Goal: Task Accomplishment & Management: Manage account settings

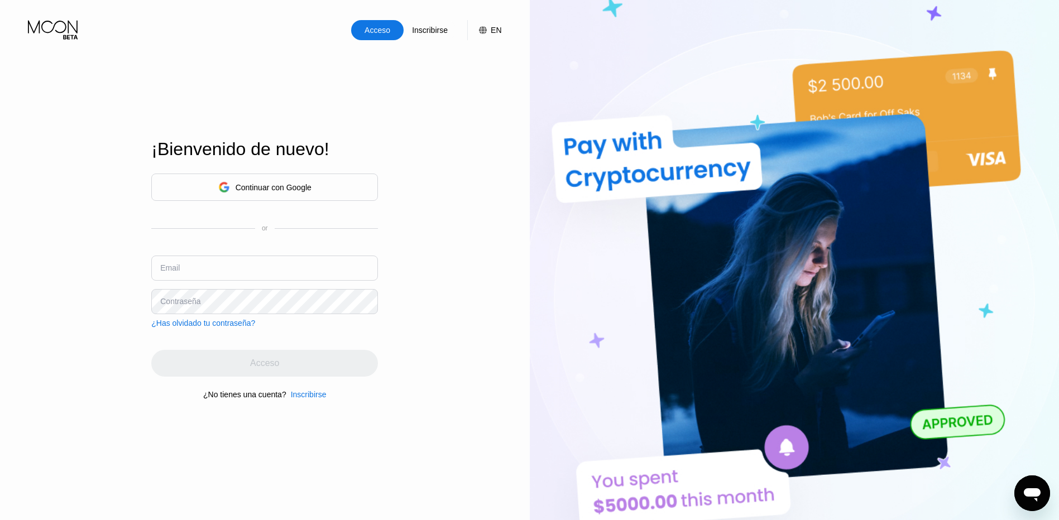
click at [298, 183] on div "Continuar con Google" at bounding box center [274, 187] width 76 height 9
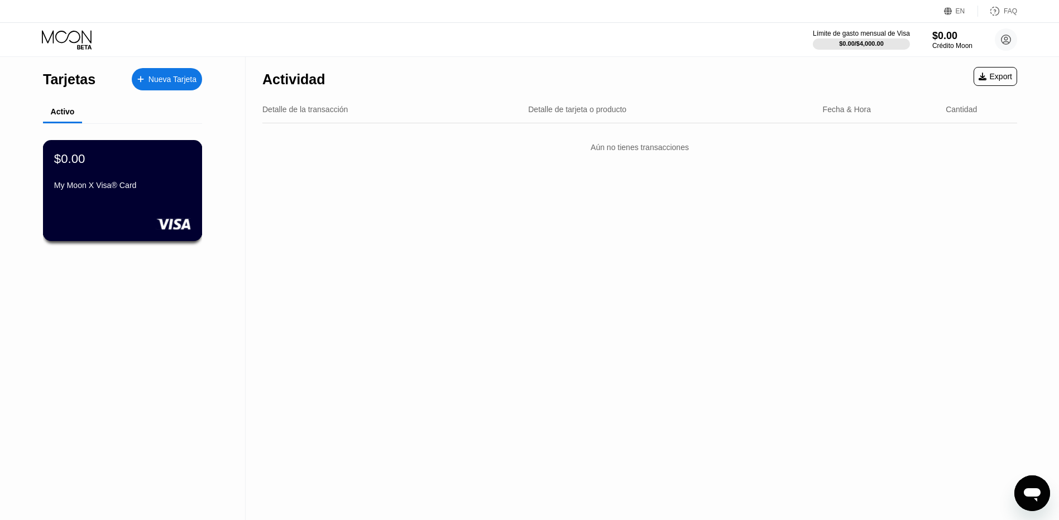
click at [153, 157] on div "$0.00" at bounding box center [122, 158] width 137 height 15
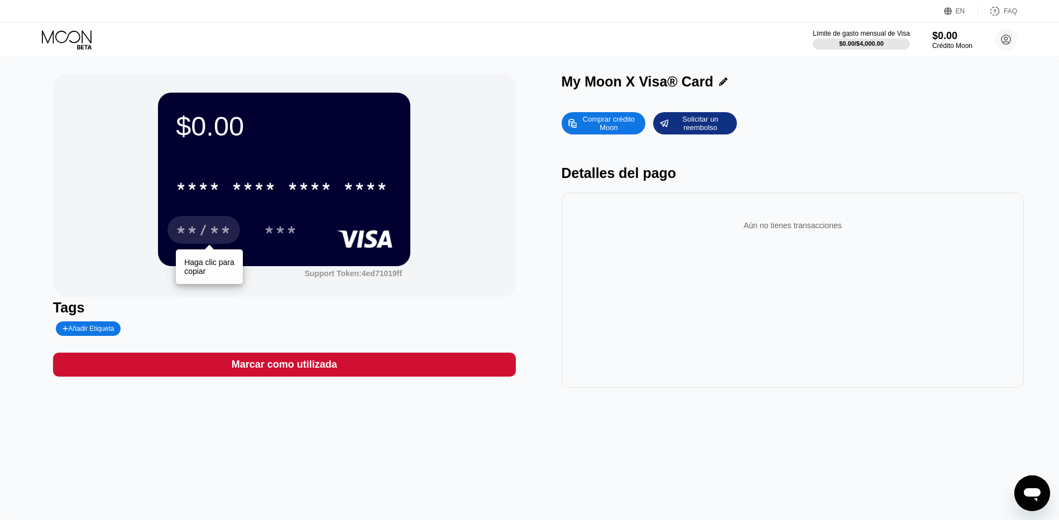
click at [201, 235] on div "**/**" at bounding box center [204, 232] width 56 height 18
click at [222, 122] on div "$0.00" at bounding box center [284, 126] width 217 height 31
click at [270, 122] on div "$0.00" at bounding box center [284, 126] width 217 height 31
click at [1009, 39] on circle at bounding box center [1006, 39] width 22 height 22
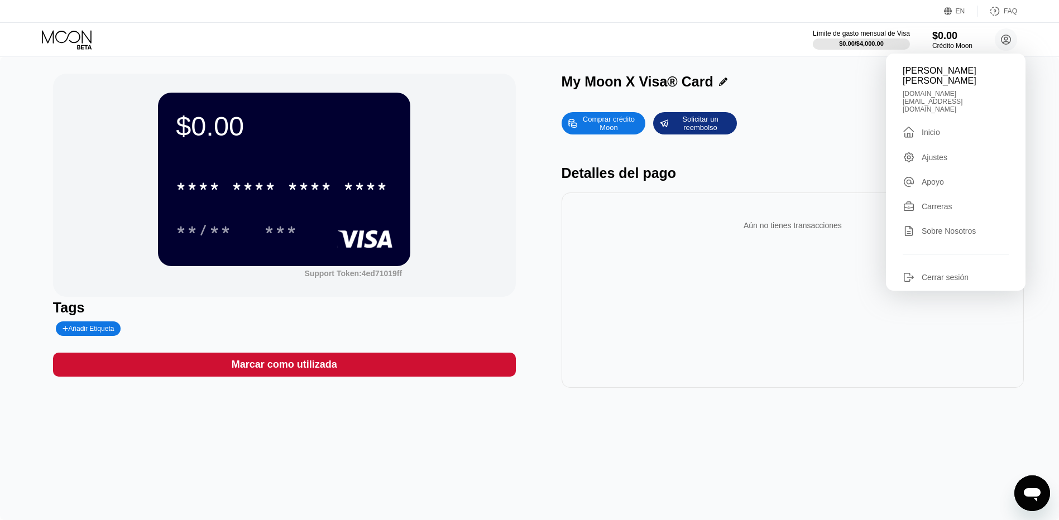
click at [630, 267] on div "Aún no tienes transacciones" at bounding box center [792, 290] width 463 height 195
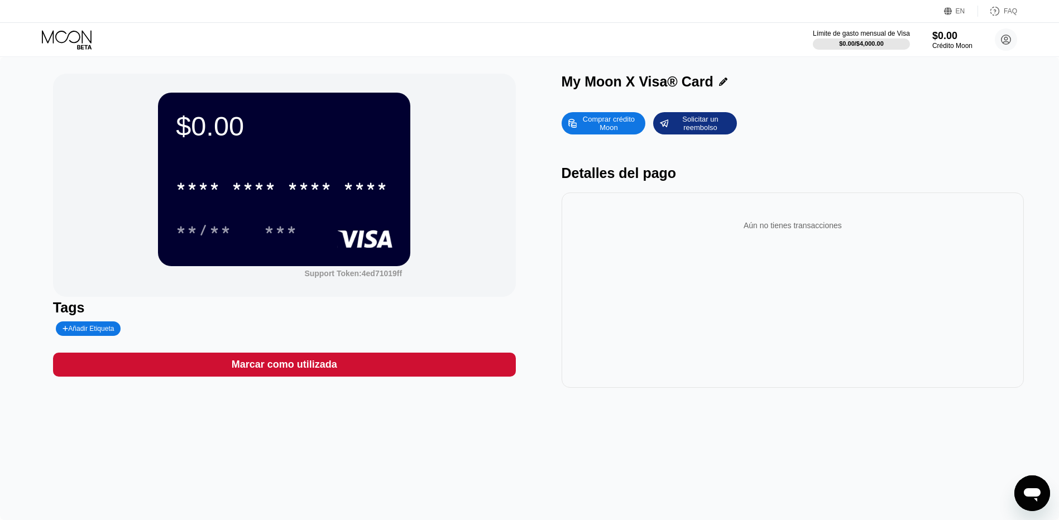
click at [186, 118] on div "$0.00" at bounding box center [284, 126] width 217 height 31
click at [603, 124] on div "Comprar crédito Moon" at bounding box center [608, 123] width 61 height 18
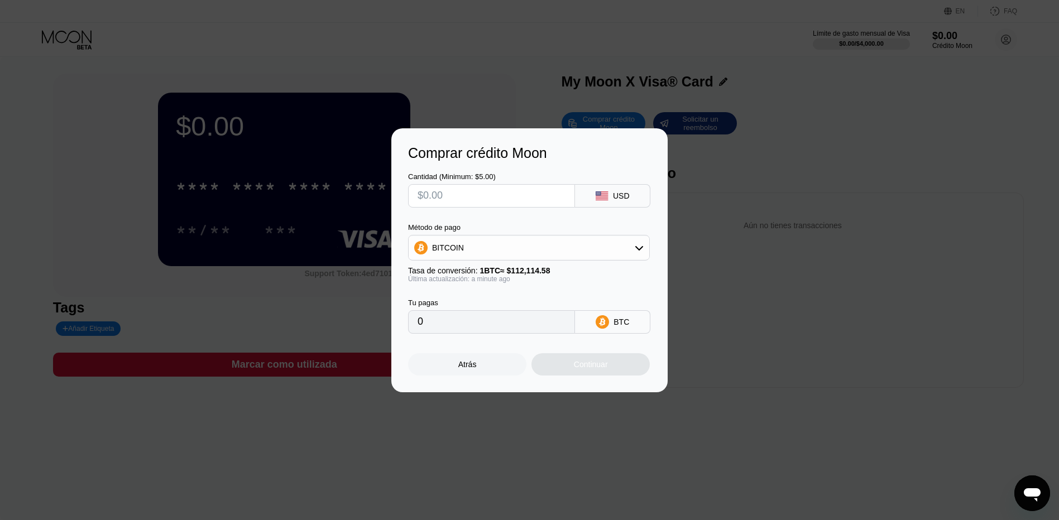
click at [635, 247] on icon at bounding box center [639, 247] width 9 height 9
click at [448, 306] on span "USDT on TRON" at bounding box center [463, 303] width 56 height 9
type input "0.00"
click at [467, 194] on input "text" at bounding box center [491, 196] width 148 height 22
type input "$5"
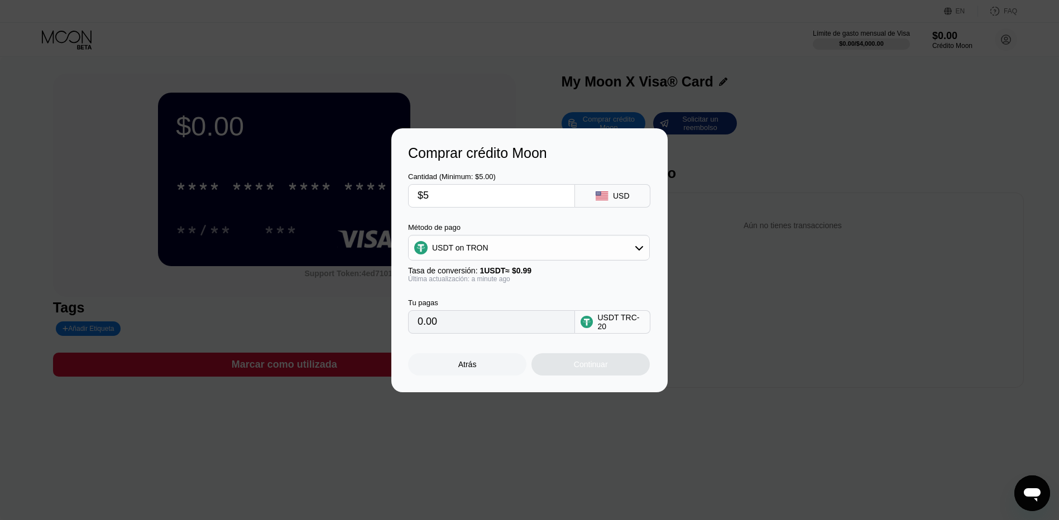
type input "5.05"
type input "$5"
click at [606, 195] on icon at bounding box center [601, 195] width 12 height 9
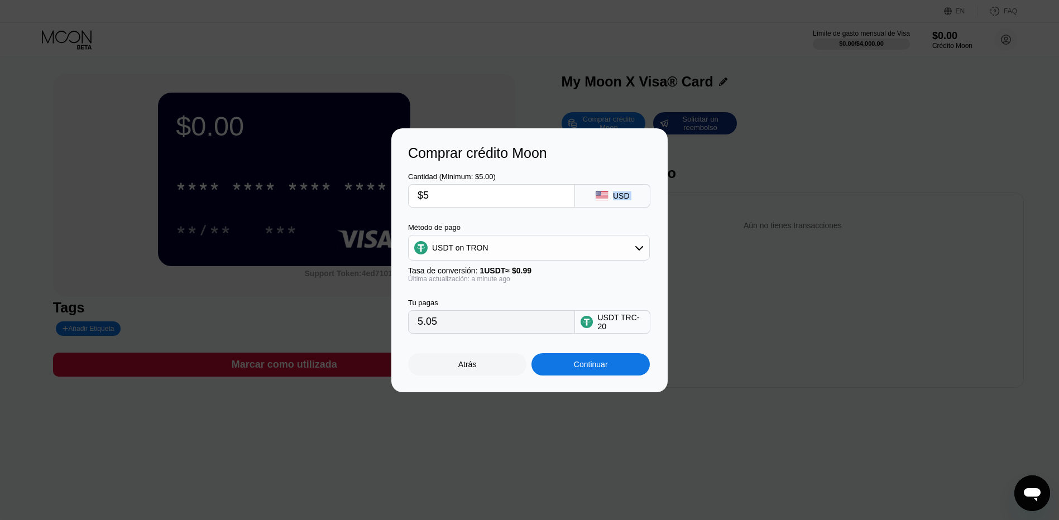
click at [606, 195] on icon at bounding box center [601, 195] width 12 height 9
click at [606, 198] on rect at bounding box center [601, 195] width 12 height 9
click at [606, 206] on div "USD" at bounding box center [612, 195] width 75 height 23
click at [472, 369] on div "Atrás" at bounding box center [467, 364] width 18 height 9
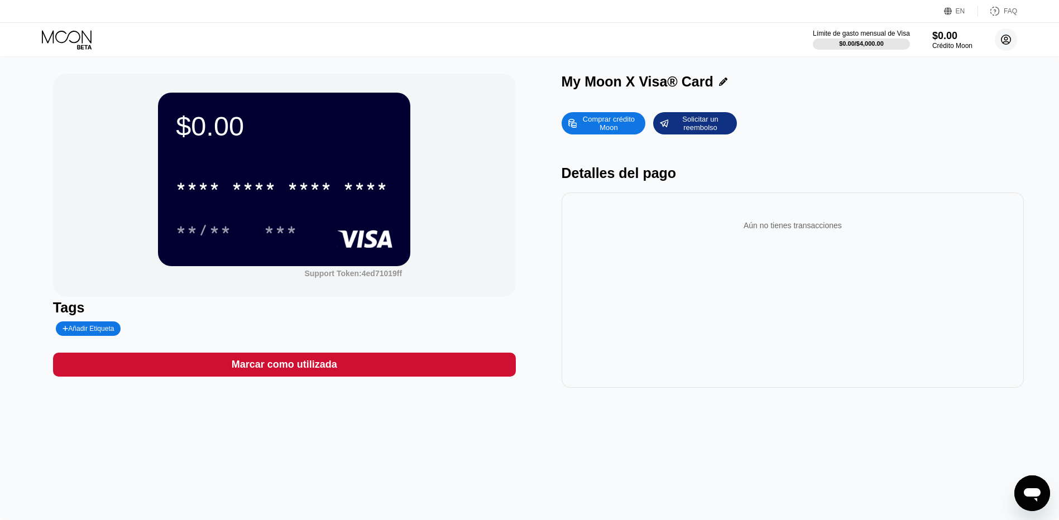
click at [1011, 35] on circle at bounding box center [1006, 39] width 22 height 22
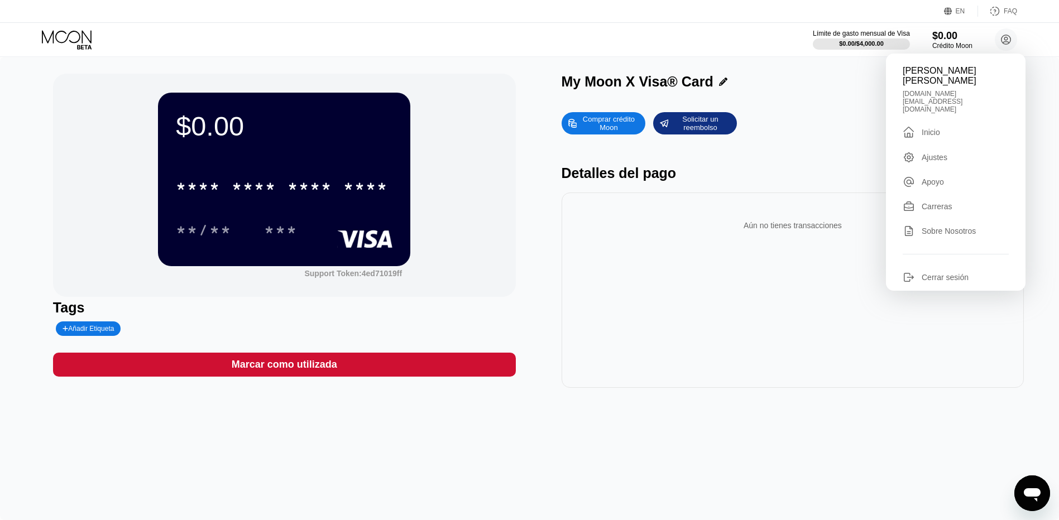
click at [937, 273] on div "Cerrar sesión" at bounding box center [944, 277] width 47 height 9
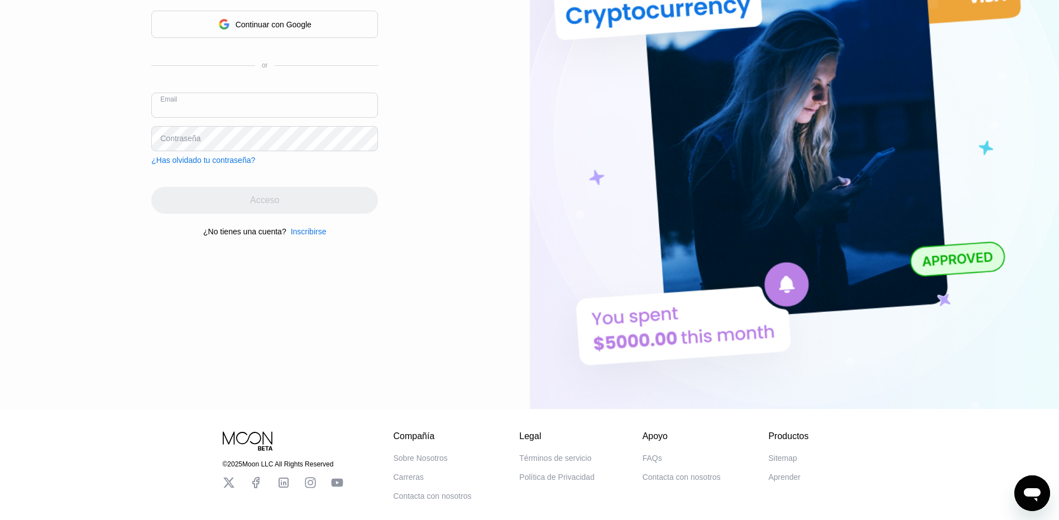
scroll to position [112, 0]
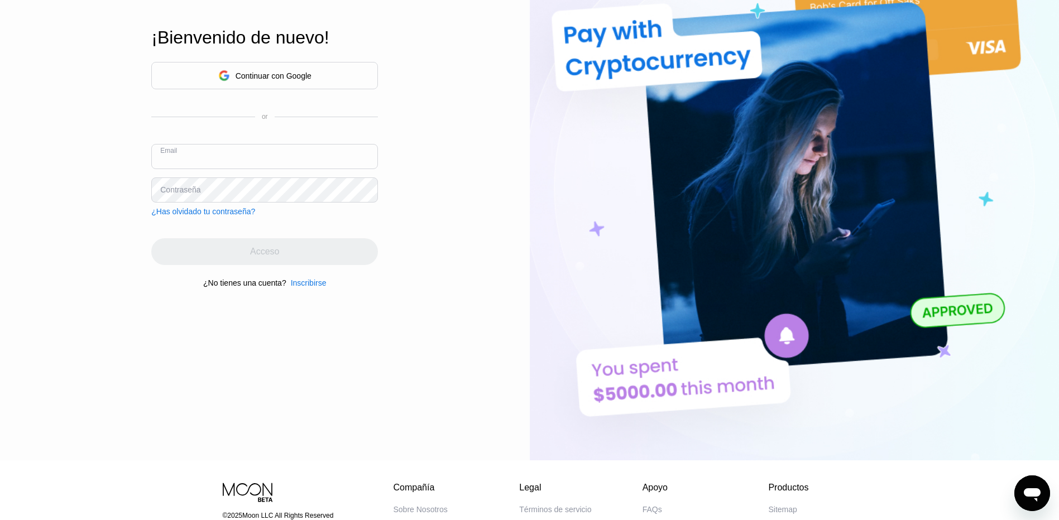
click at [188, 153] on input "text" at bounding box center [264, 156] width 227 height 25
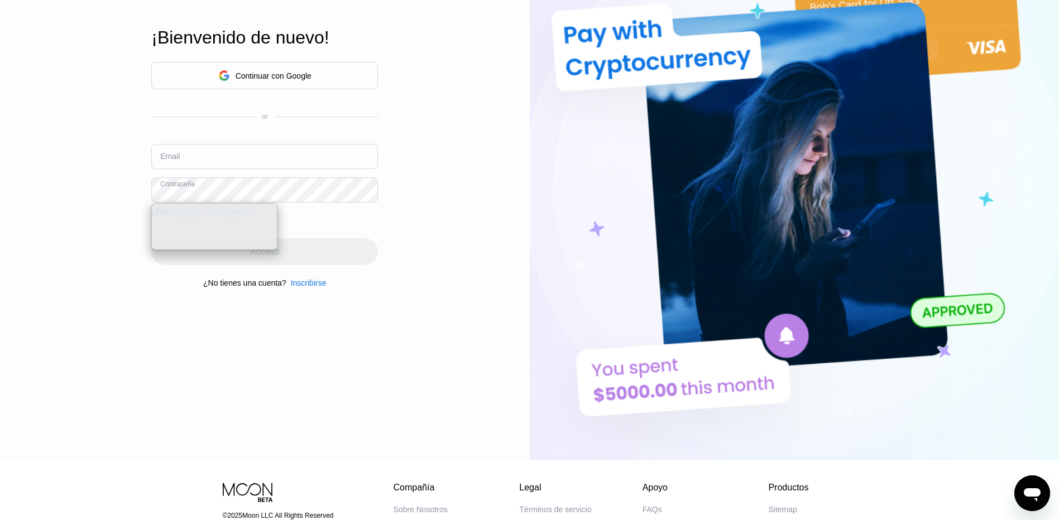
click at [222, 164] on input "text" at bounding box center [264, 156] width 227 height 25
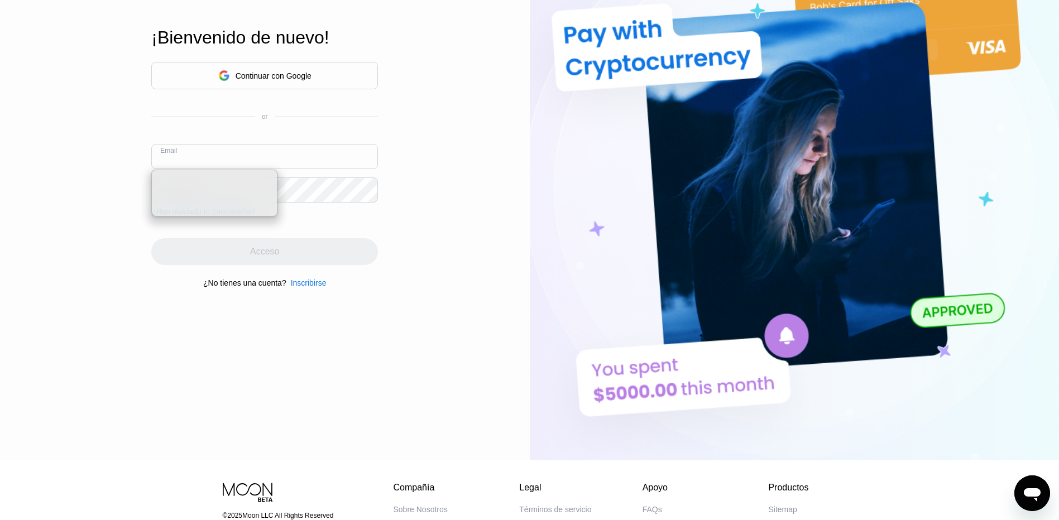
click at [230, 156] on input "text" at bounding box center [264, 156] width 227 height 25
click at [120, 213] on div "Acceso Inscribirse EN Idioma Select an item Ahorrar ¡Bienvenido de nuevo! Conti…" at bounding box center [265, 174] width 530 height 572
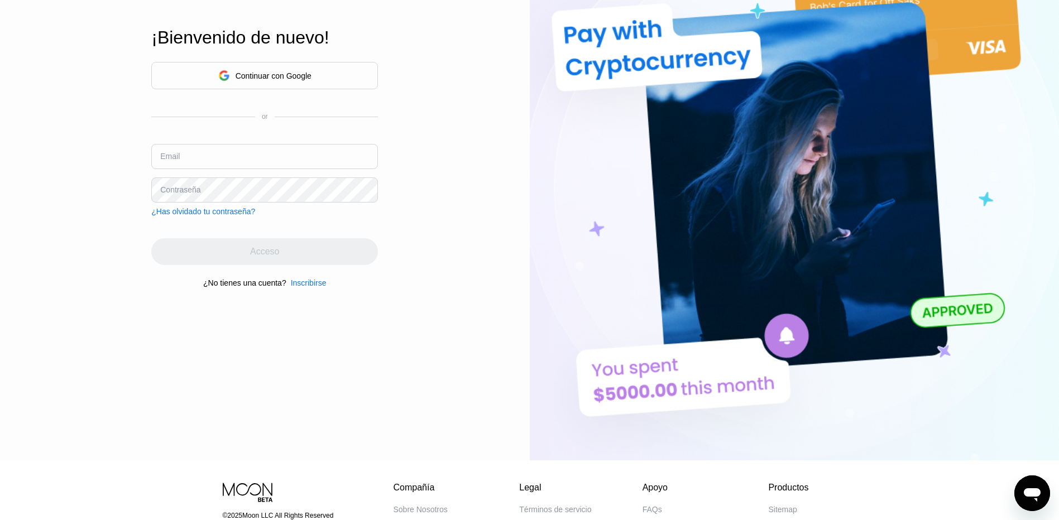
click at [208, 215] on div "¿Has olvidado tu contraseña?" at bounding box center [203, 211] width 104 height 9
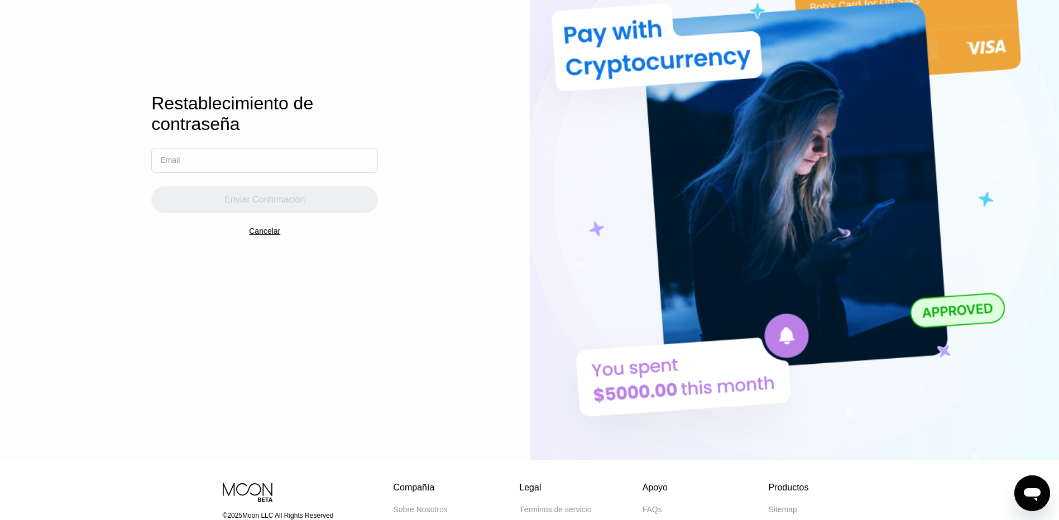
click at [263, 151] on input "text" at bounding box center [264, 160] width 227 height 25
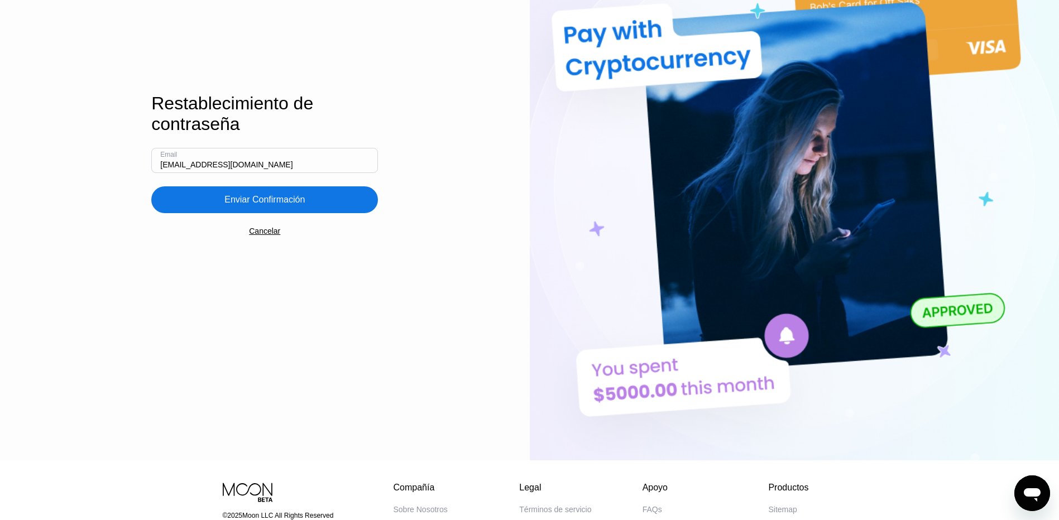
type input "[EMAIL_ADDRESS][DOMAIN_NAME]"
click at [301, 201] on div "Enviar Confirmación" at bounding box center [264, 199] width 80 height 11
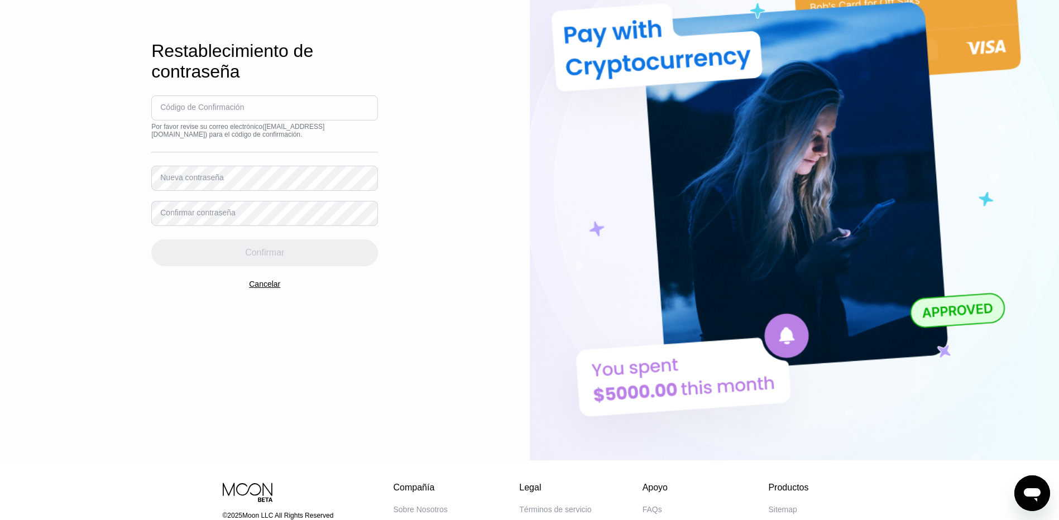
click at [292, 108] on input at bounding box center [264, 107] width 227 height 25
type input "237293"
drag, startPoint x: 180, startPoint y: 181, endPoint x: 144, endPoint y: 181, distance: 35.7
click at [144, 181] on div "Acceso Inscribirse EN Idioma Select an item Ahorrar Restablecimiento de contras…" at bounding box center [265, 174] width 530 height 572
click at [170, 181] on div "Nueva contraseña" at bounding box center [192, 177] width 64 height 9
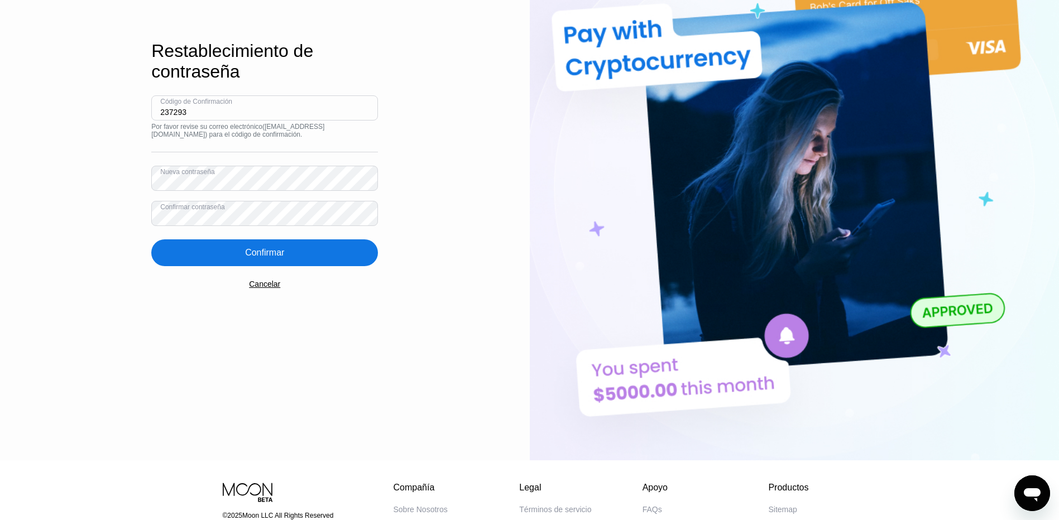
click at [206, 263] on div "Confirmar" at bounding box center [264, 252] width 227 height 27
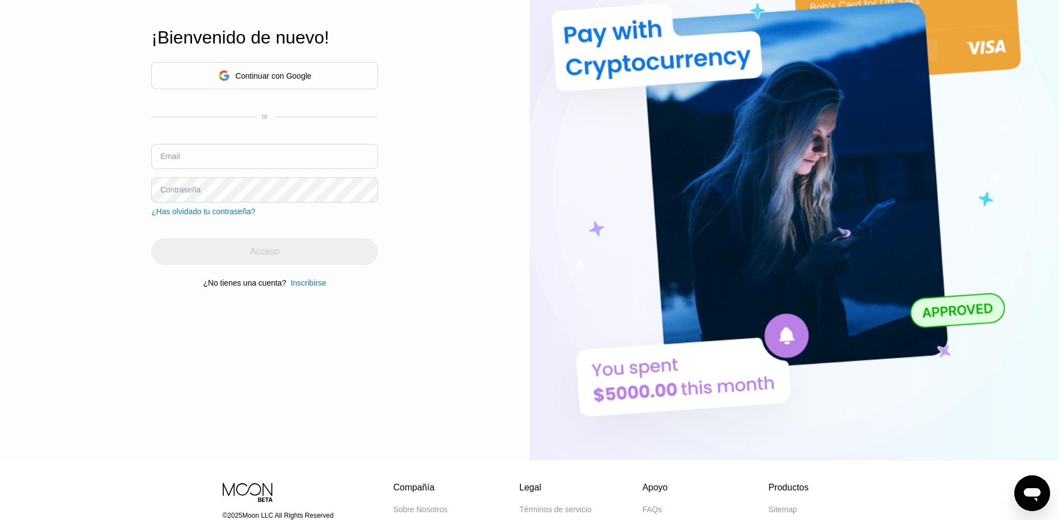
click at [210, 152] on input "text" at bounding box center [264, 156] width 227 height 25
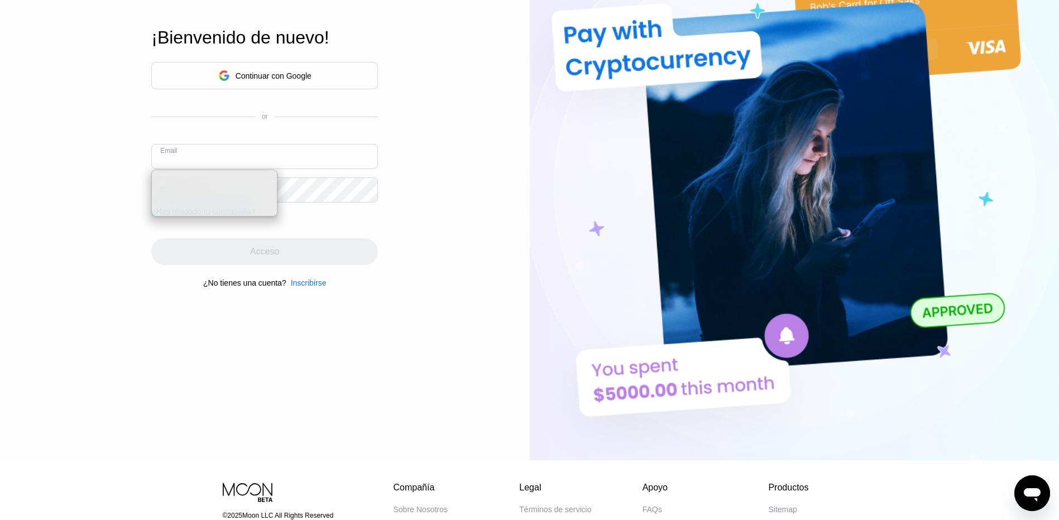
click at [304, 152] on input "text" at bounding box center [264, 156] width 227 height 25
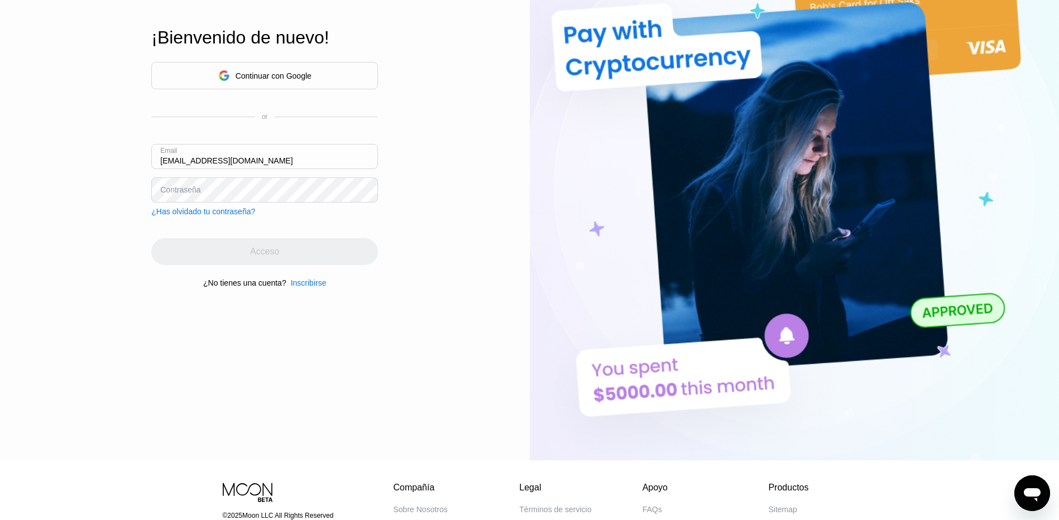
type input "[EMAIL_ADDRESS][DOMAIN_NAME]"
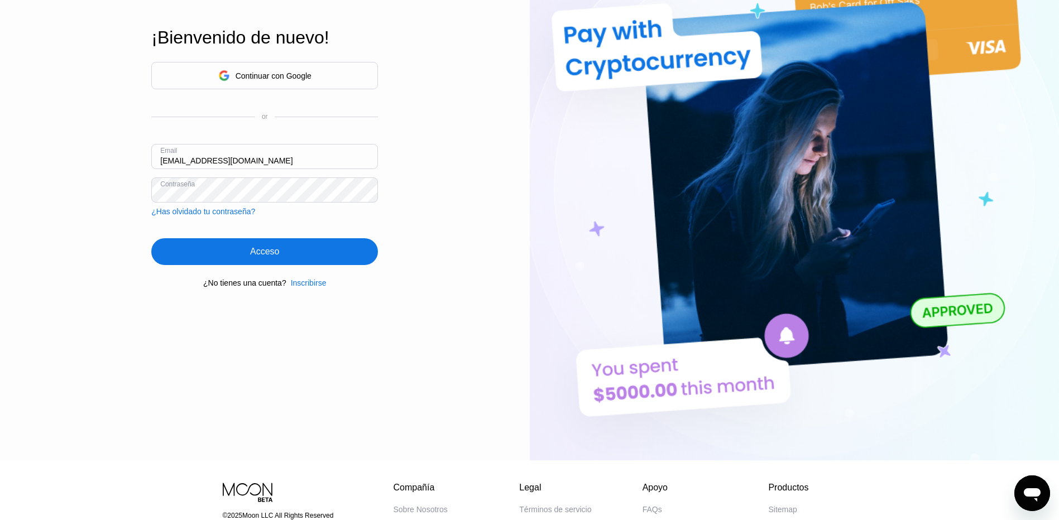
click at [312, 255] on div "Acceso" at bounding box center [264, 251] width 227 height 27
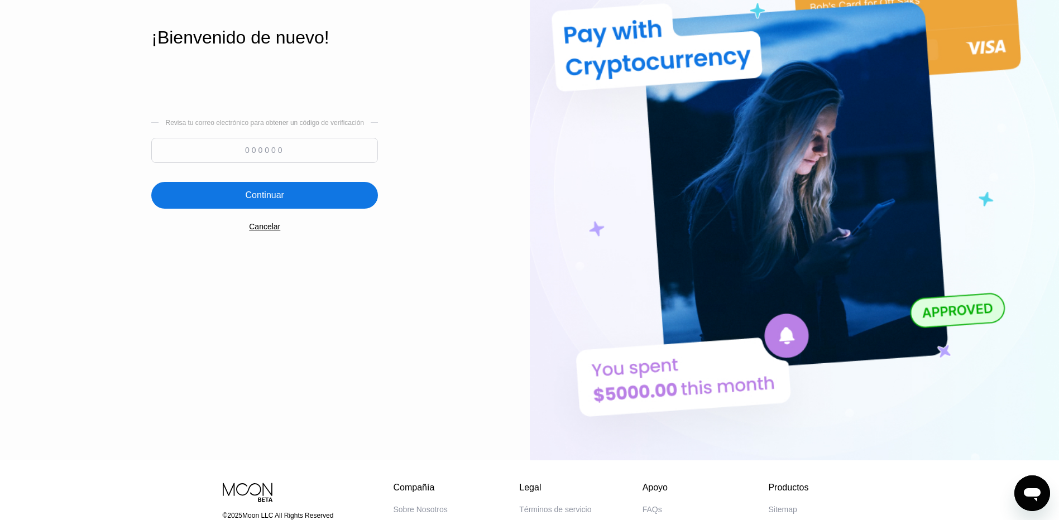
click at [248, 143] on input at bounding box center [264, 150] width 227 height 25
type input "508416"
click at [317, 194] on div "Continuar" at bounding box center [264, 195] width 227 height 27
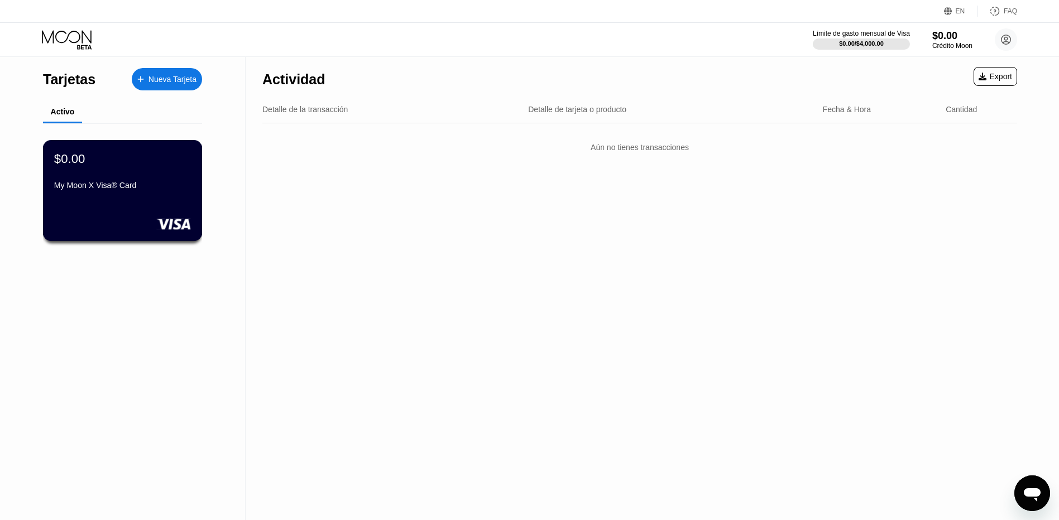
click at [147, 171] on div "$0.00 My Moon X Visa® Card" at bounding box center [122, 172] width 137 height 43
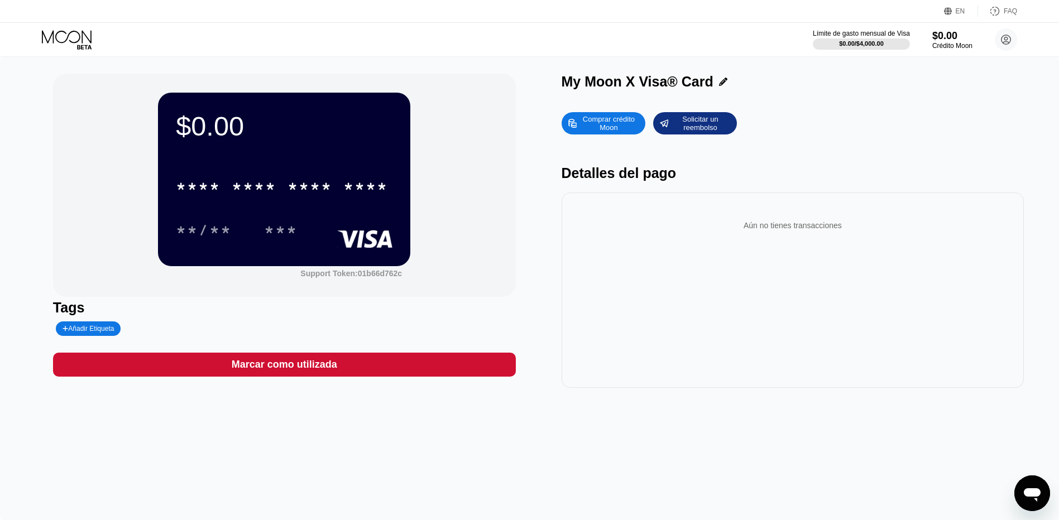
click at [325, 220] on div "**/** ***" at bounding box center [284, 230] width 217 height 28
click at [324, 214] on div "* * * * * * * * * * * * **** **/** ***" at bounding box center [284, 197] width 217 height 66
click at [341, 137] on div "$0.00" at bounding box center [284, 126] width 217 height 31
click at [304, 144] on div "$0.00 * * * * * * * * * * * * **** **/** ***" at bounding box center [284, 179] width 252 height 173
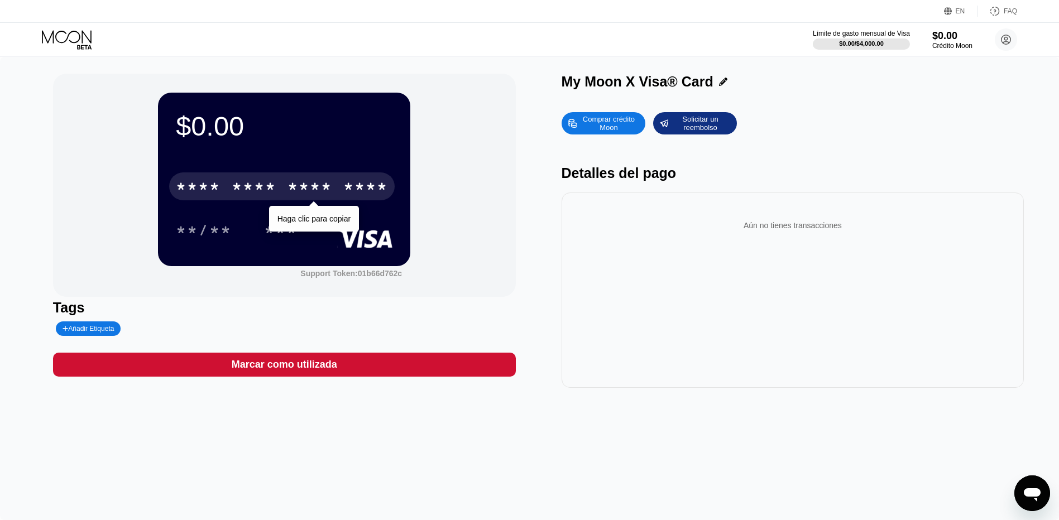
click at [297, 185] on div "* * * *" at bounding box center [309, 188] width 45 height 18
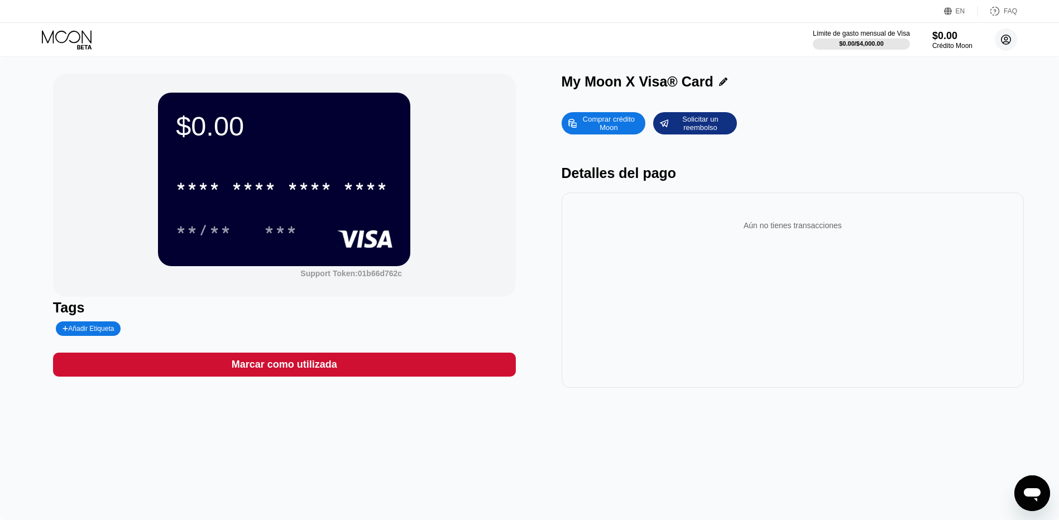
click at [1014, 36] on circle at bounding box center [1006, 39] width 22 height 22
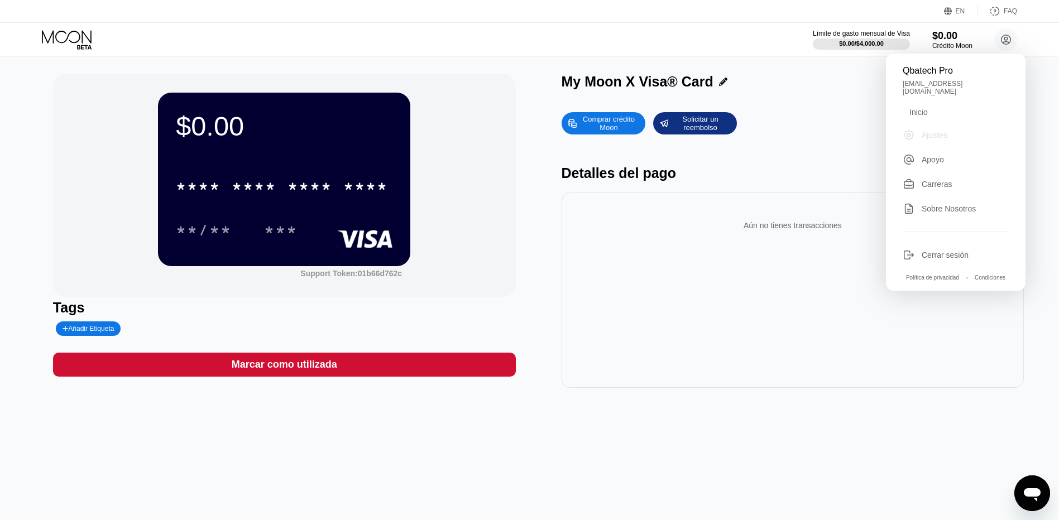
click at [935, 131] on div "Ajustes" at bounding box center [934, 135] width 26 height 9
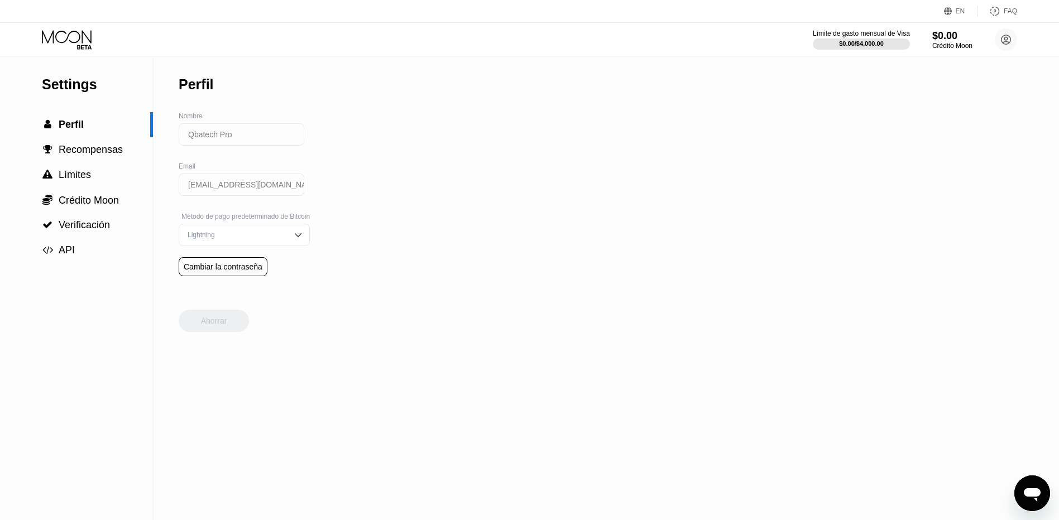
click at [267, 239] on div "Lightning" at bounding box center [236, 235] width 102 height 8
click at [465, 222] on div "Settings  Perfil  Recompensas  Límites  Crédito Moon  Verificación  API P…" at bounding box center [529, 288] width 1059 height 463
click at [294, 241] on div "Lightning" at bounding box center [244, 235] width 131 height 22
click at [958, 9] on div "EN" at bounding box center [959, 11] width 9 height 8
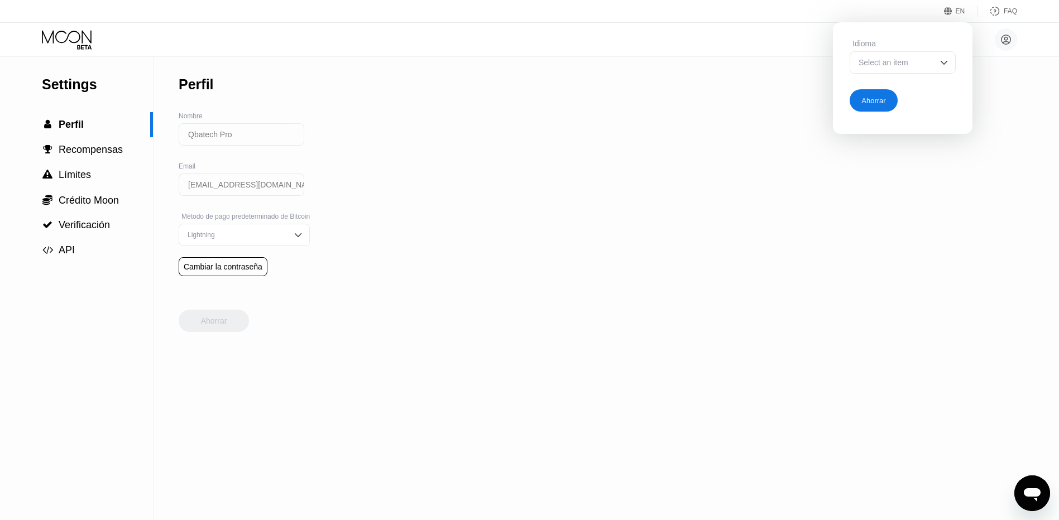
click at [937, 66] on div "Select an item" at bounding box center [902, 62] width 106 height 22
click at [996, 104] on div "Settings  Perfil  Recompensas  Límites  Crédito Moon  Verificación  API P…" at bounding box center [529, 288] width 1059 height 463
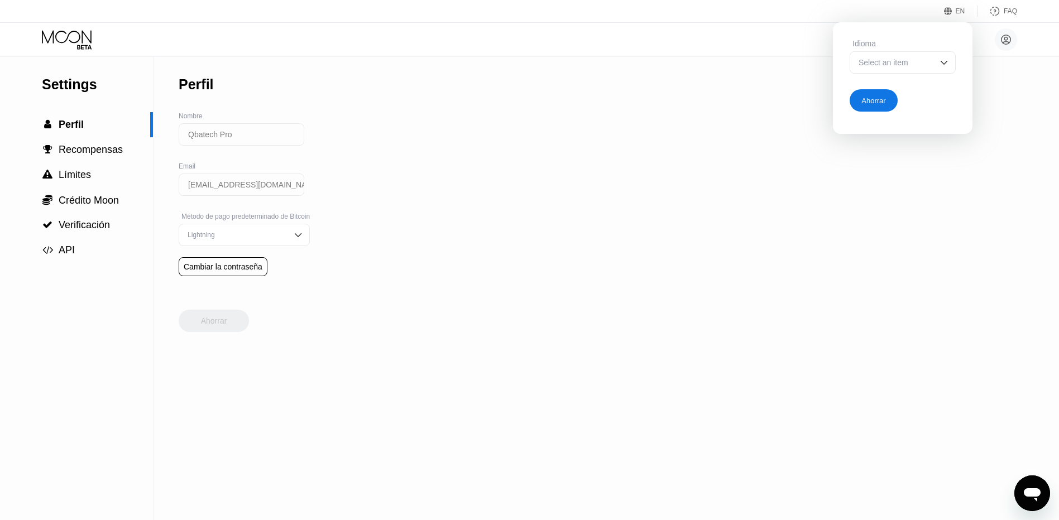
click at [700, 54] on div "Qbatech Pro [EMAIL_ADDRESS][DOMAIN_NAME] [PERSON_NAME] Apoyo Carreras Sobre Nos…" at bounding box center [529, 39] width 1059 height 33
click at [952, 7] on icon at bounding box center [948, 11] width 8 height 8
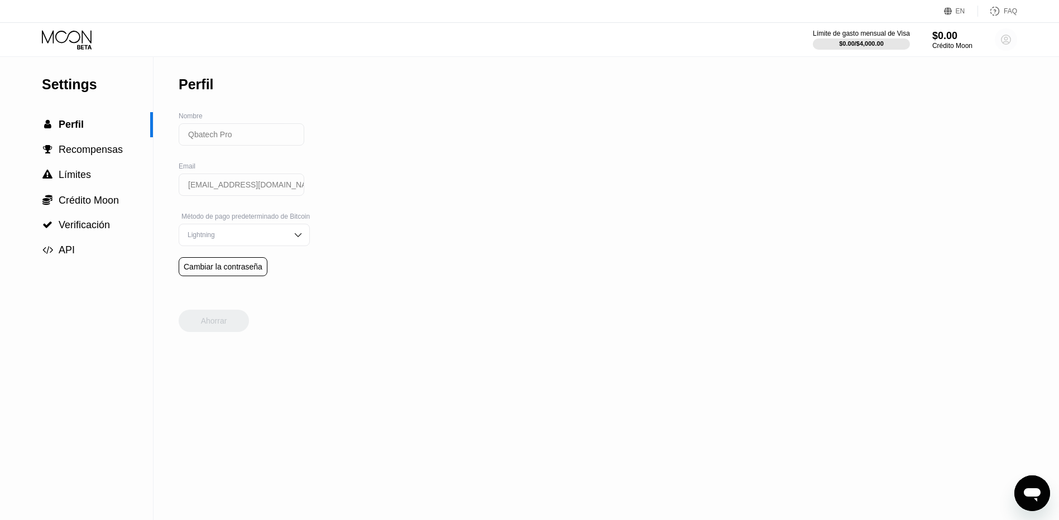
click at [1010, 40] on circle at bounding box center [1006, 39] width 22 height 22
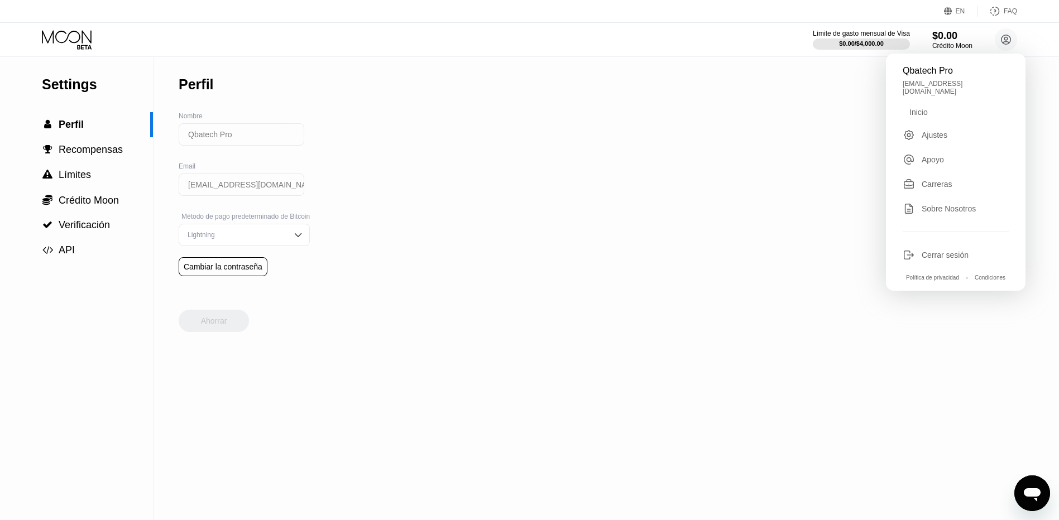
click at [931, 131] on div "Ajustes" at bounding box center [934, 135] width 26 height 9
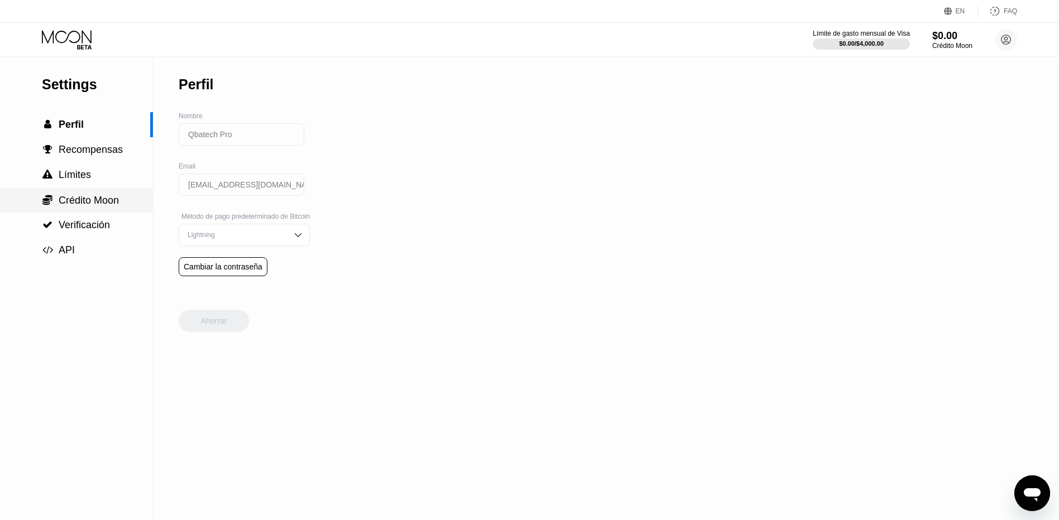
click at [109, 206] on span "Crédito Moon" at bounding box center [89, 200] width 60 height 11
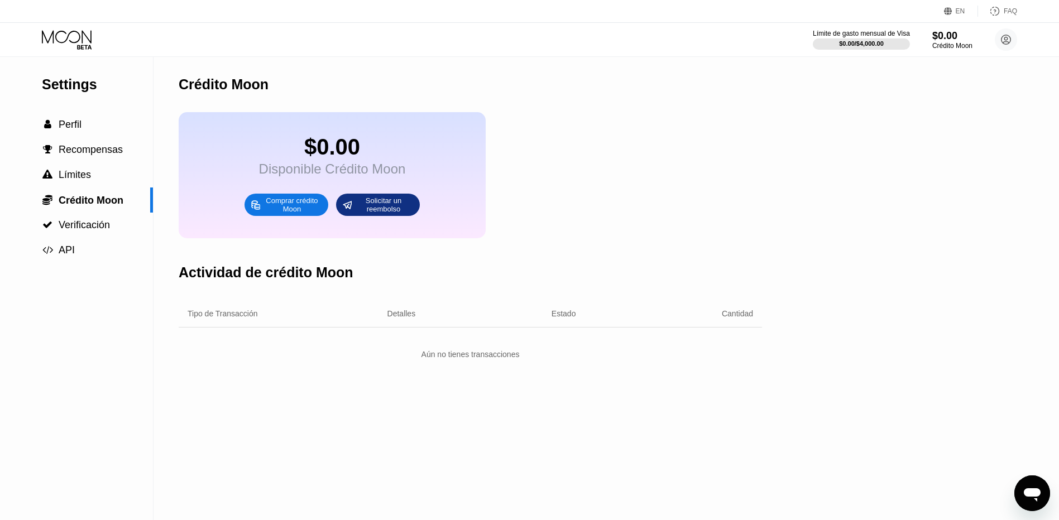
click at [69, 39] on icon at bounding box center [68, 40] width 52 height 20
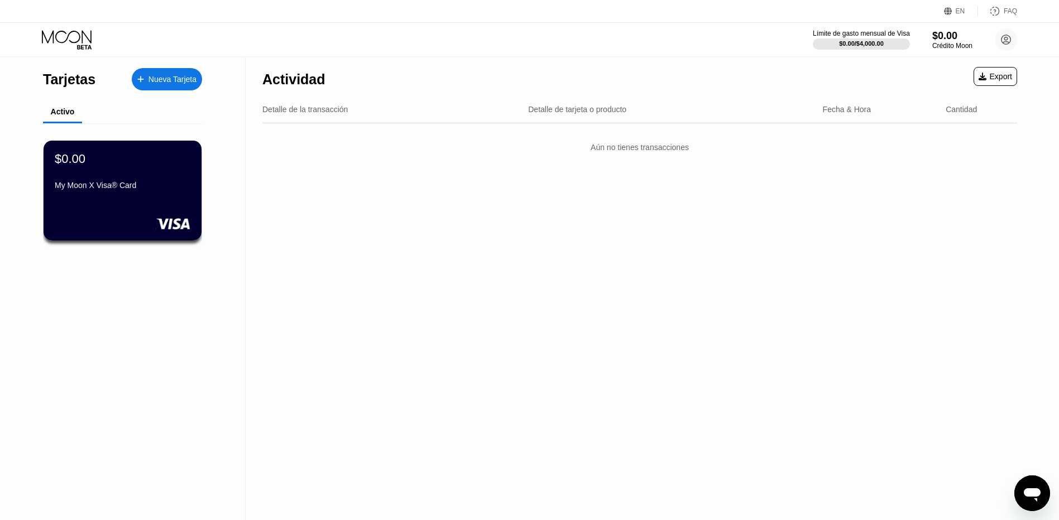
click at [582, 108] on div "Detalle de tarjeta o producto" at bounding box center [577, 109] width 98 height 9
click at [333, 116] on div "Detalle de la transacción Detalle de tarjeta o producto Fecha & Hora Cantidad" at bounding box center [639, 109] width 755 height 27
drag, startPoint x: 618, startPoint y: 155, endPoint x: 707, endPoint y: 138, distance: 90.4
click at [619, 155] on div "Aún no tienes transacciones" at bounding box center [639, 147] width 755 height 31
click at [874, 105] on div "Fecha & Hora" at bounding box center [880, 109] width 114 height 9
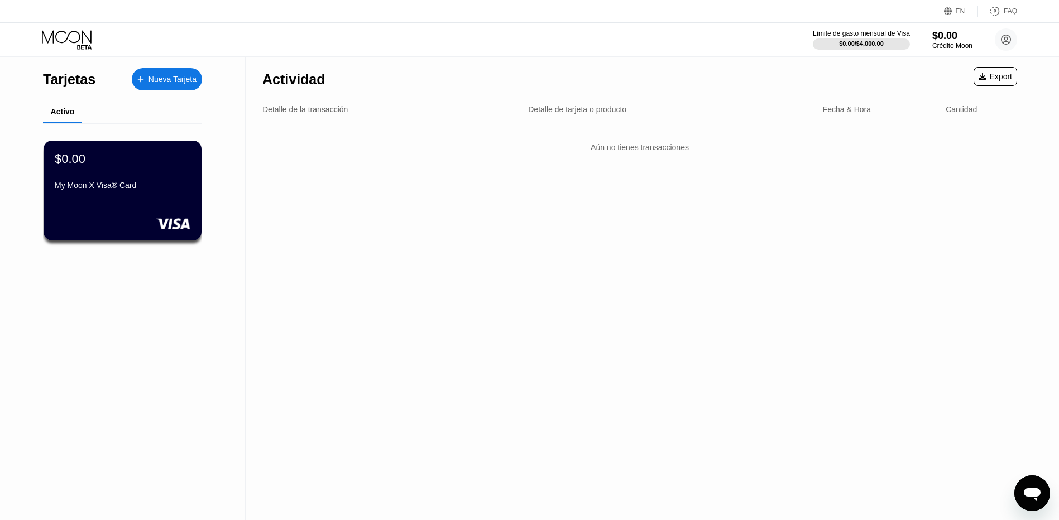
click at [949, 107] on div "Cantidad" at bounding box center [960, 109] width 31 height 9
